Goal: Navigation & Orientation: Understand site structure

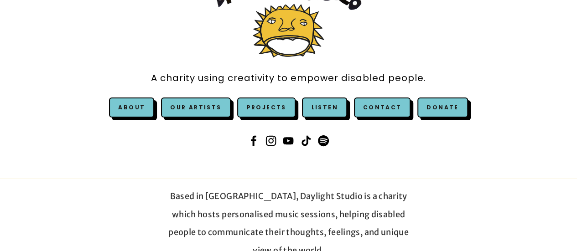
scroll to position [55, 0]
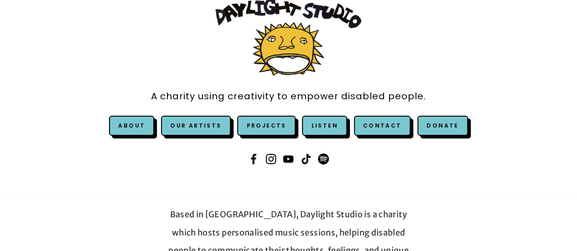
click at [276, 41] on img at bounding box center [288, 36] width 146 height 79
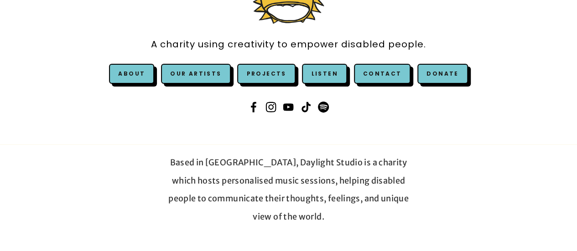
scroll to position [109, 0]
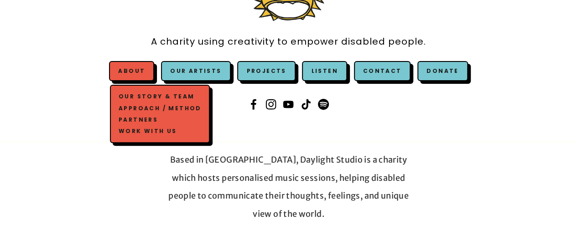
click at [136, 93] on link "Our Story & Team" at bounding box center [159, 96] width 87 height 11
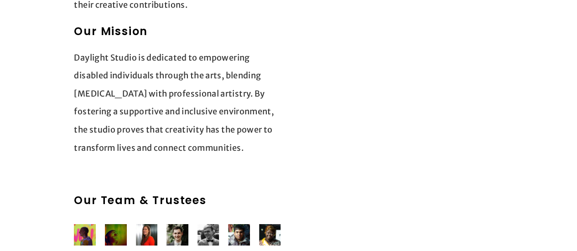
scroll to position [1369, 0]
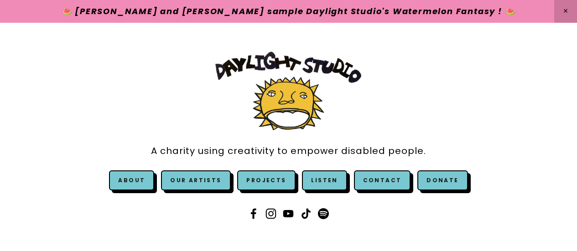
scroll to position [109, 0]
